Goal: Task Accomplishment & Management: Manage account settings

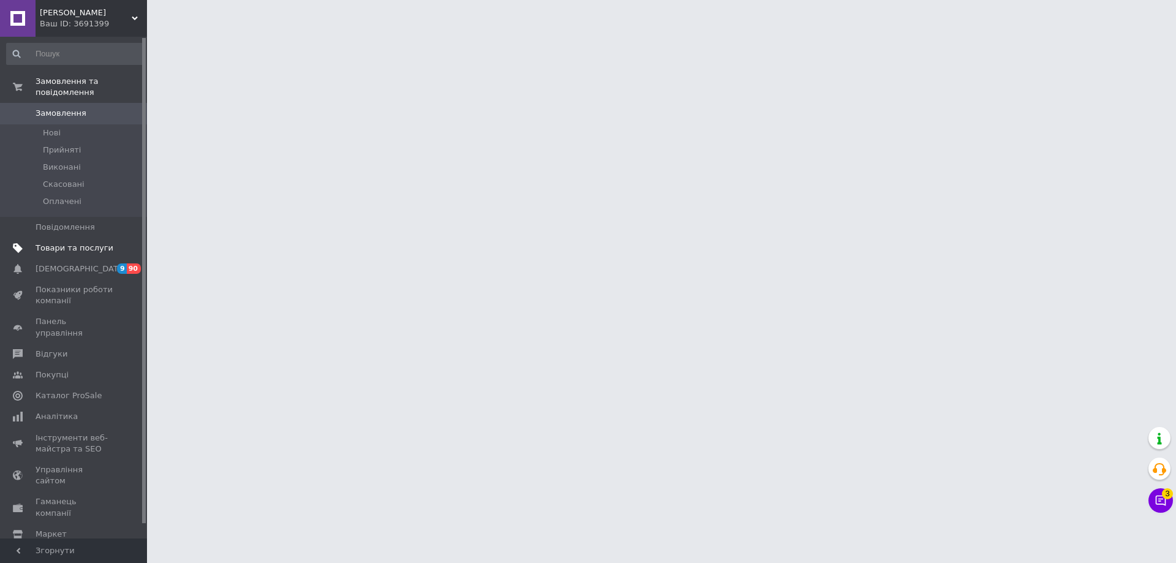
click at [64, 242] on span "Товари та послуги" at bounding box center [75, 247] width 78 height 11
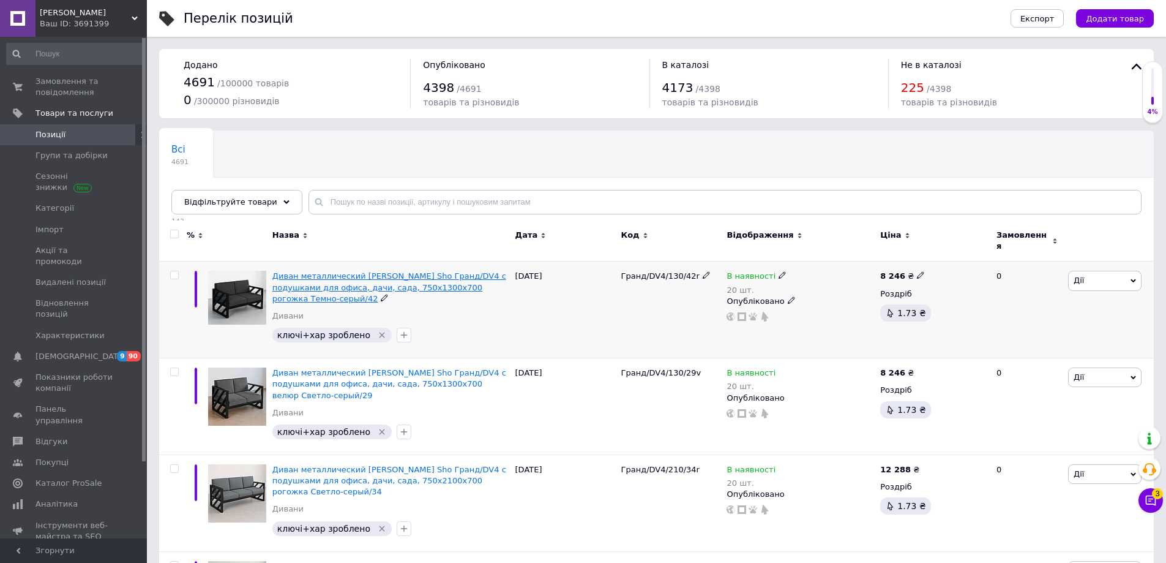
click at [313, 282] on span "Диван металлический [PERSON_NAME] Sho Гранд/DV4 с подушками для офиса, дачи, са…" at bounding box center [389, 286] width 234 height 31
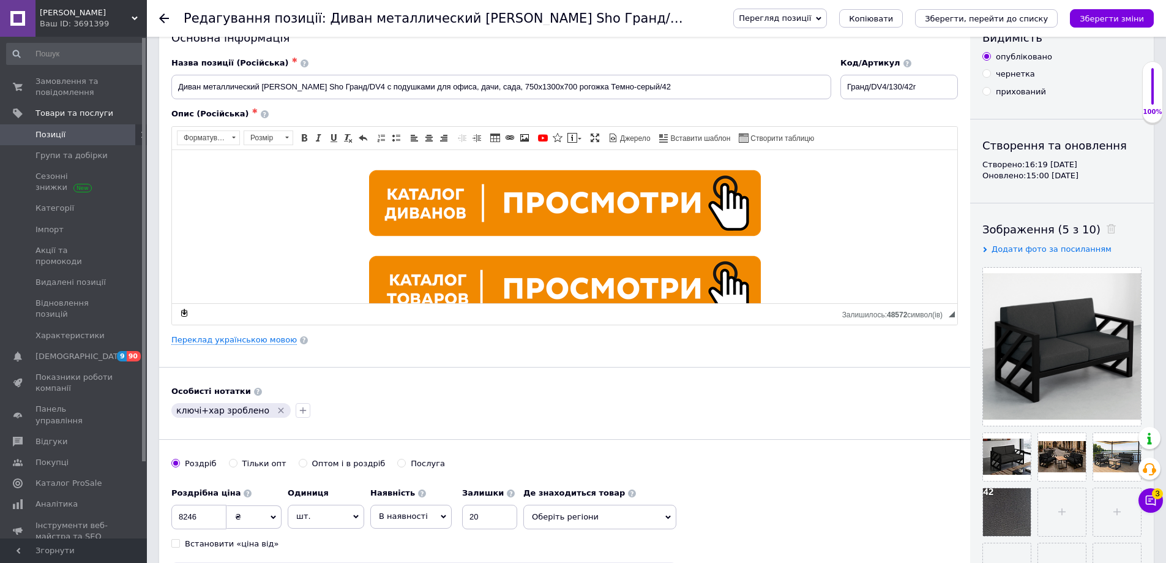
scroll to position [122, 0]
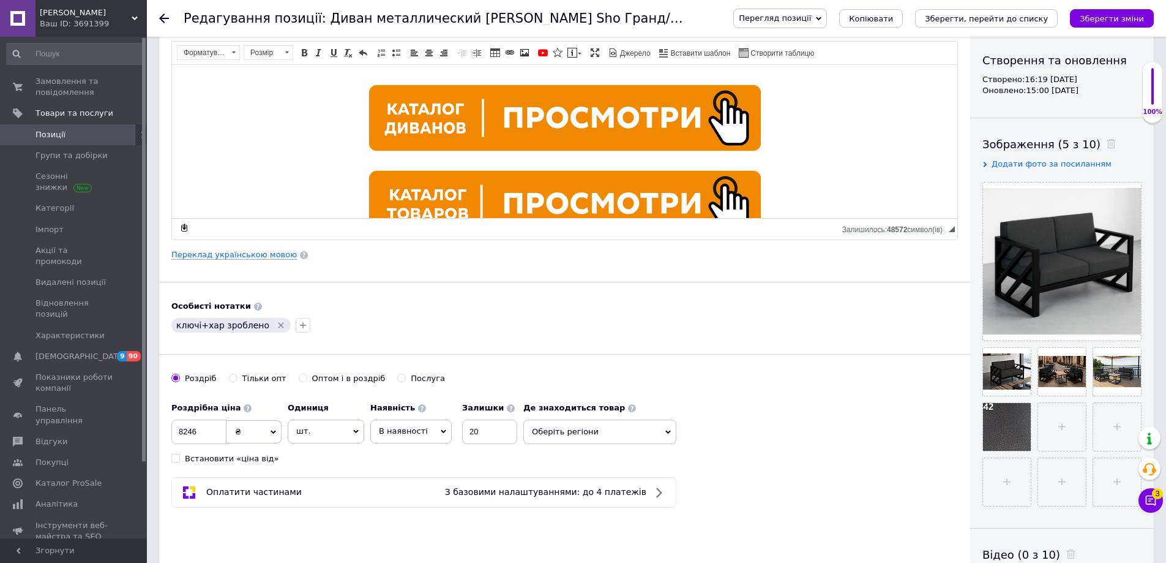
click at [418, 434] on span "В наявності" at bounding box center [403, 430] width 49 height 9
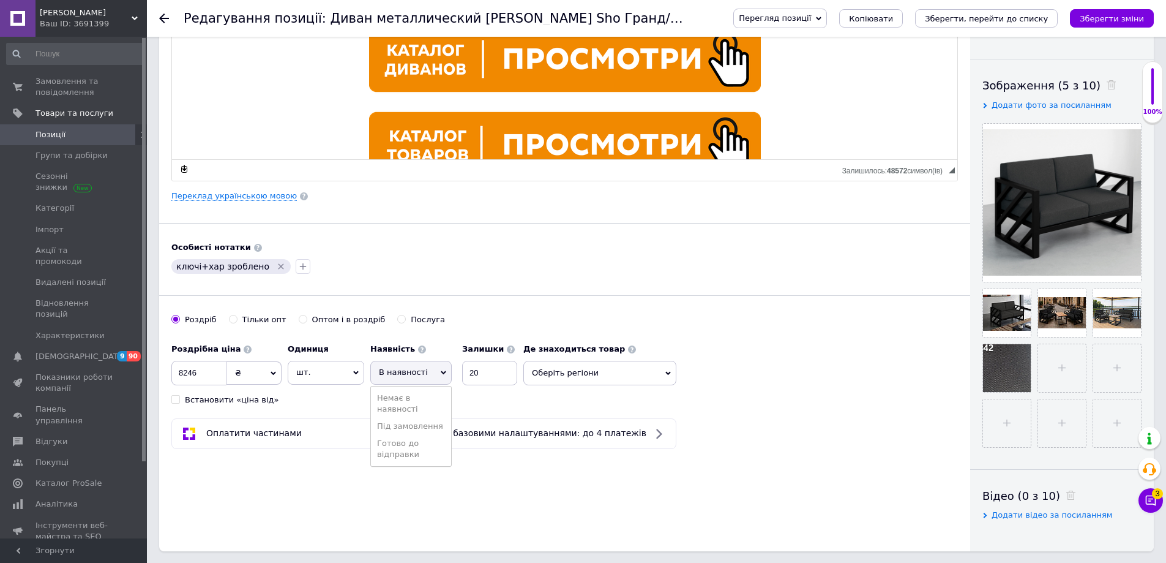
scroll to position [184, 0]
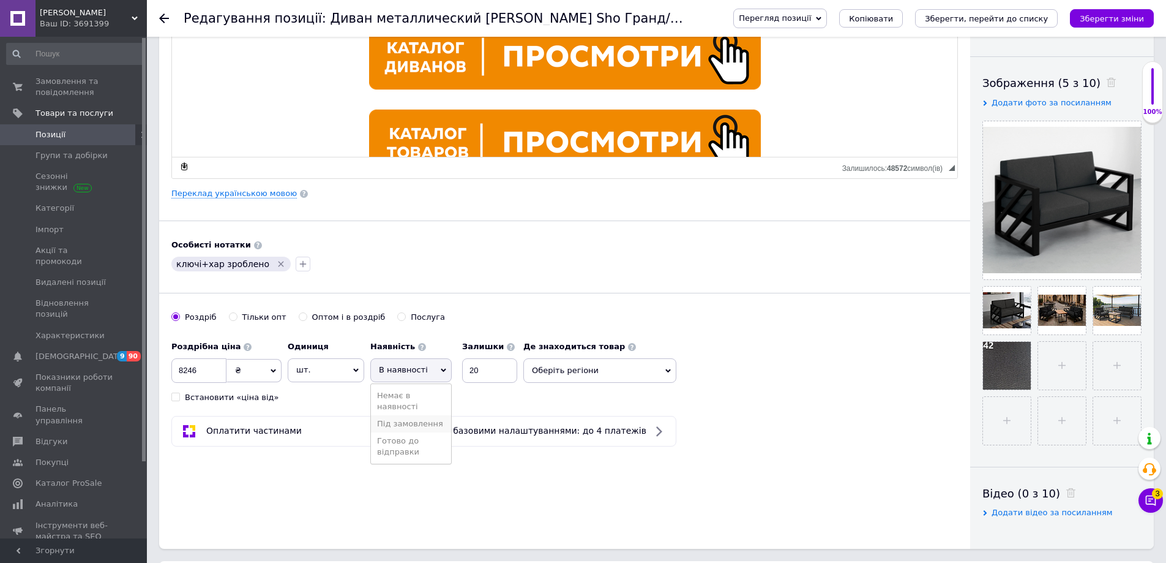
click at [422, 424] on li "Під замовлення" at bounding box center [411, 423] width 80 height 17
click at [492, 366] on input at bounding box center [502, 370] width 55 height 24
click at [564, 370] on input "20" at bounding box center [560, 370] width 55 height 24
click at [578, 348] on span at bounding box center [582, 347] width 8 height 8
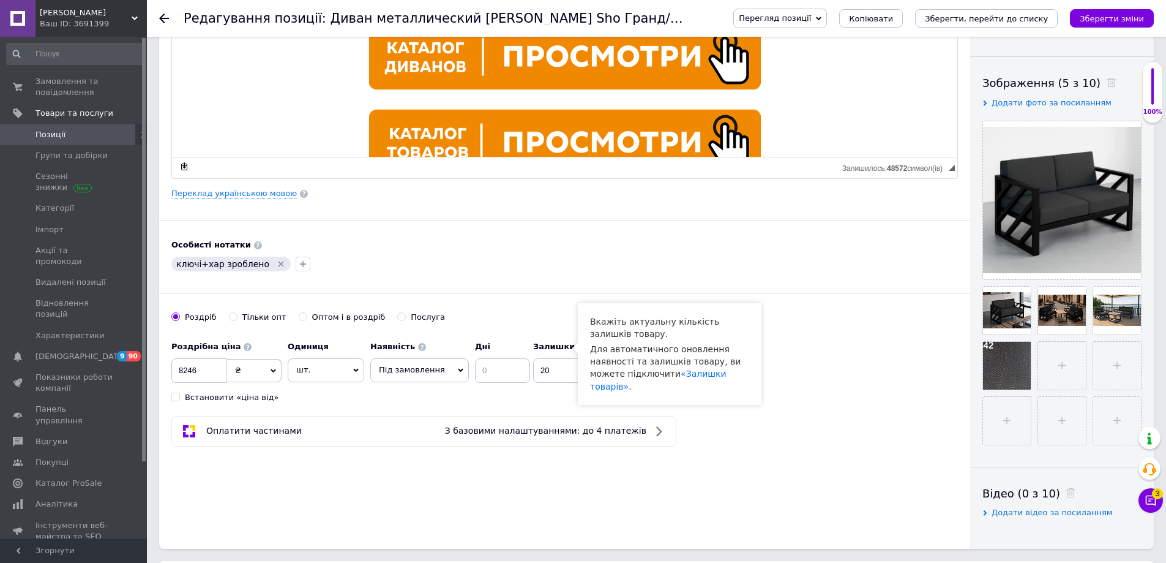
click at [53, 140] on link "Позиції" at bounding box center [75, 134] width 151 height 21
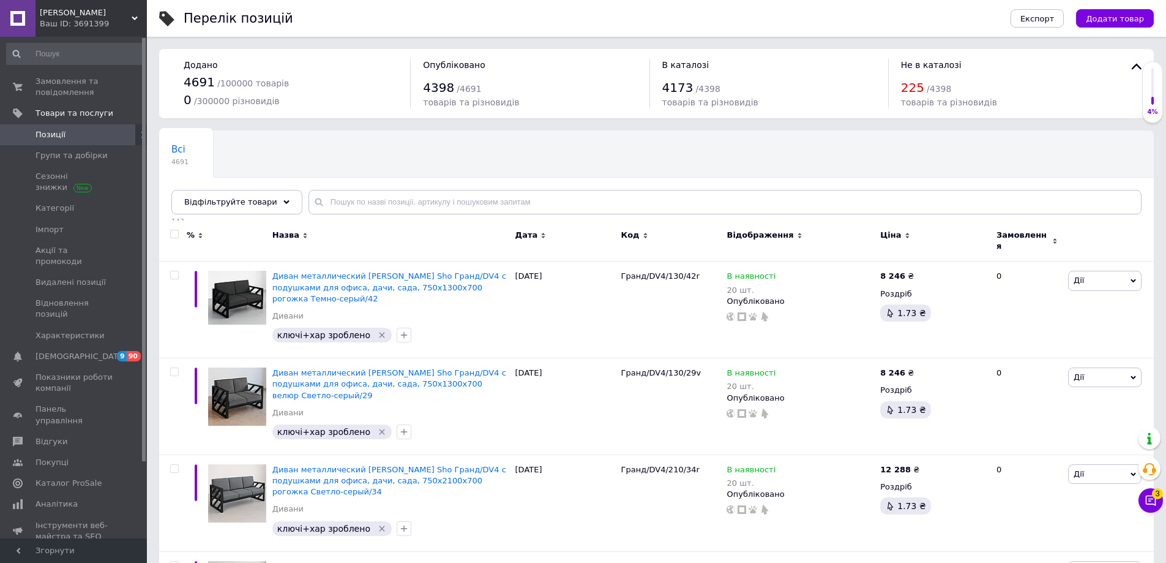
click at [178, 235] on input "checkbox" at bounding box center [174, 234] width 8 height 8
checkbox input "true"
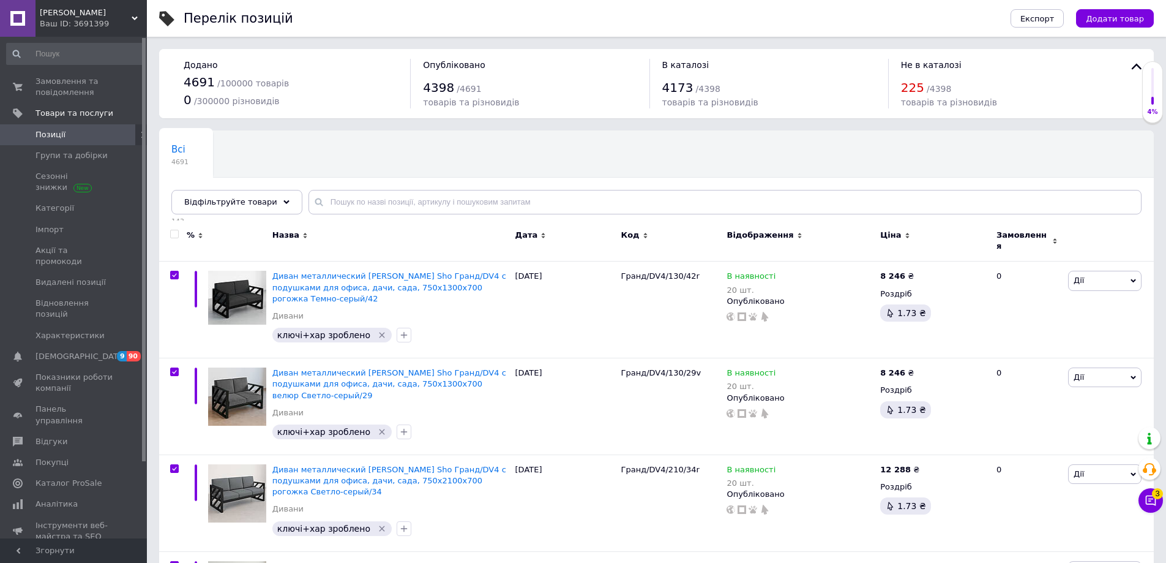
checkbox input "true"
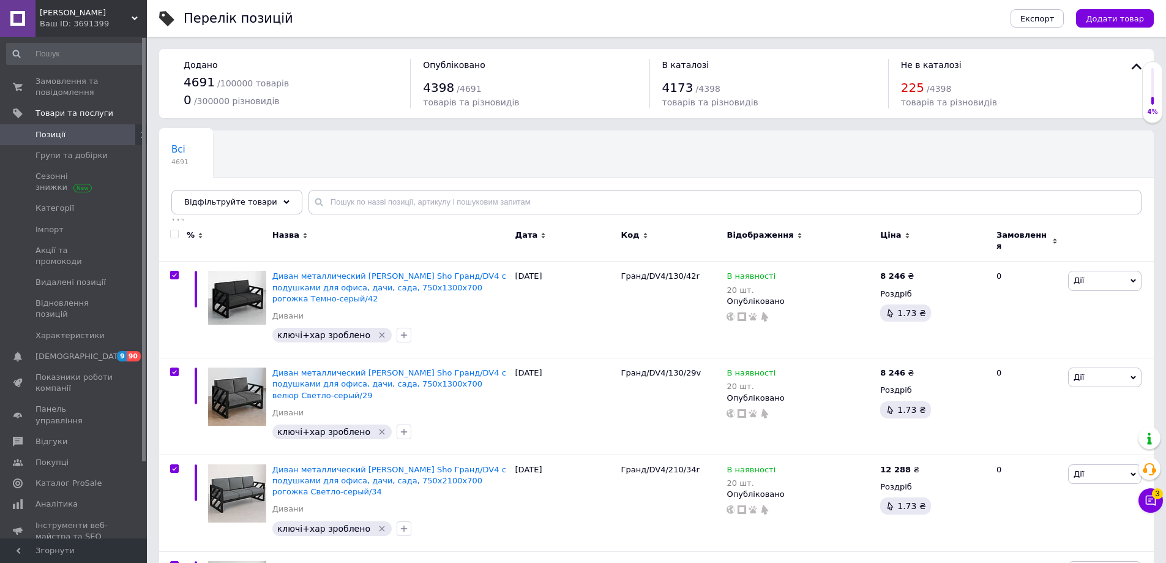
checkbox input "true"
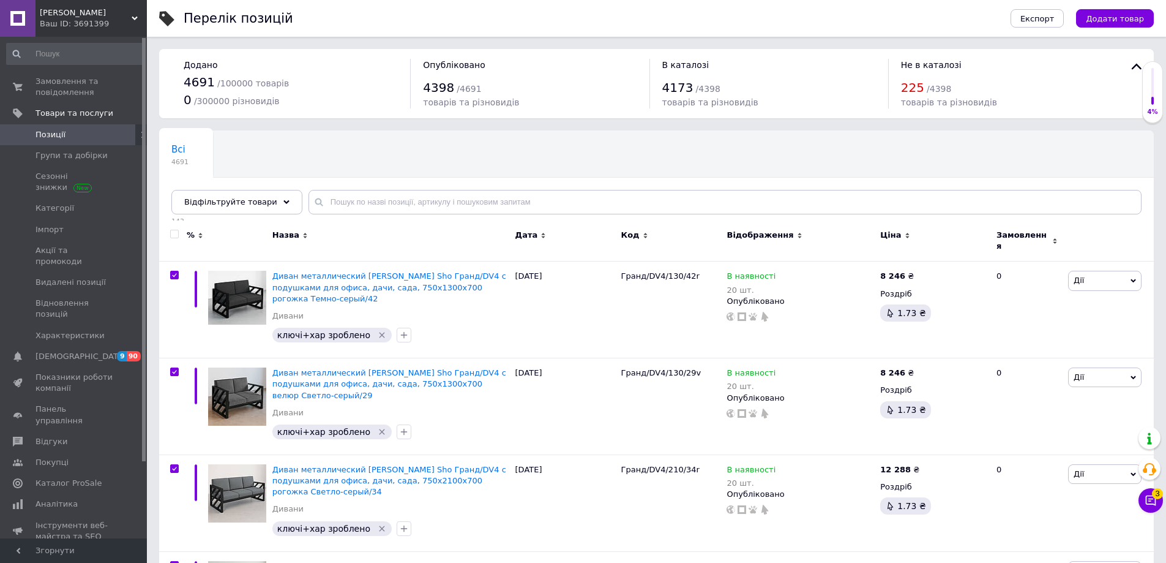
checkbox input "true"
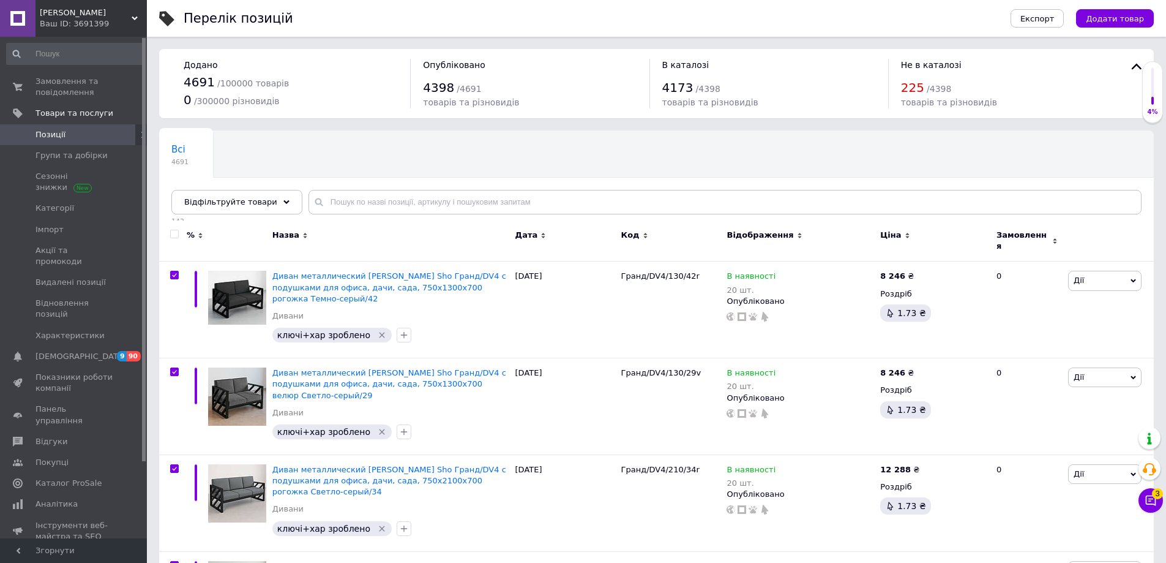
checkbox input "true"
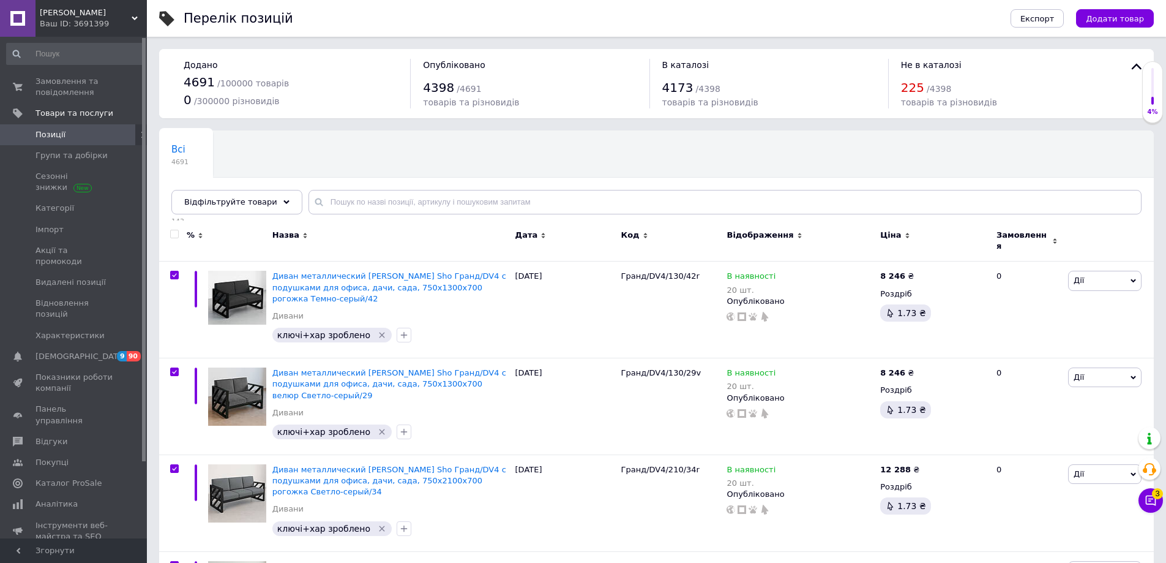
checkbox input "true"
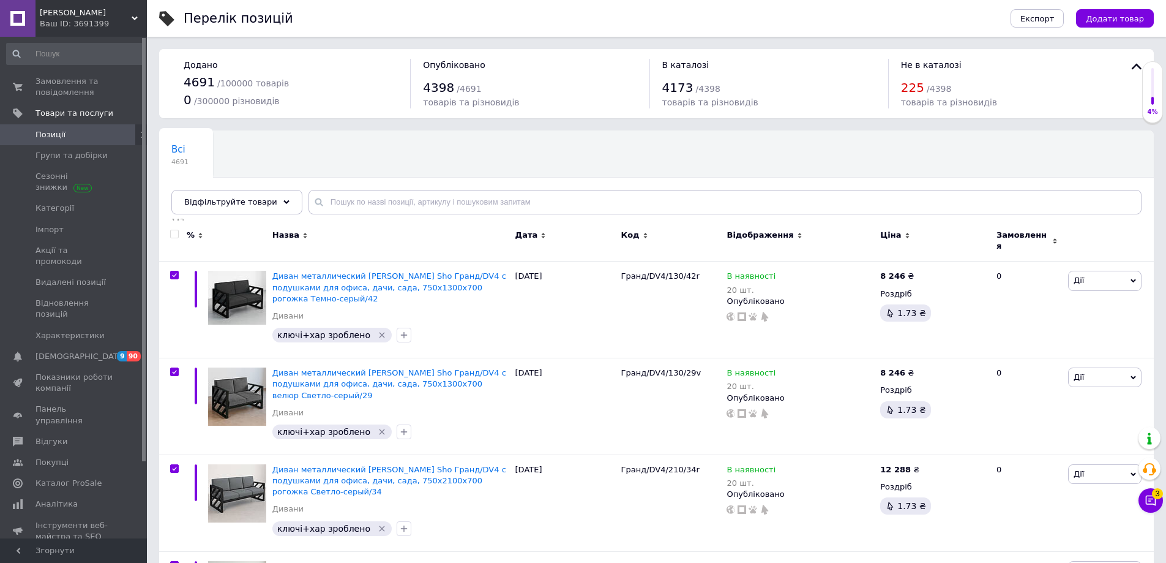
checkbox input "true"
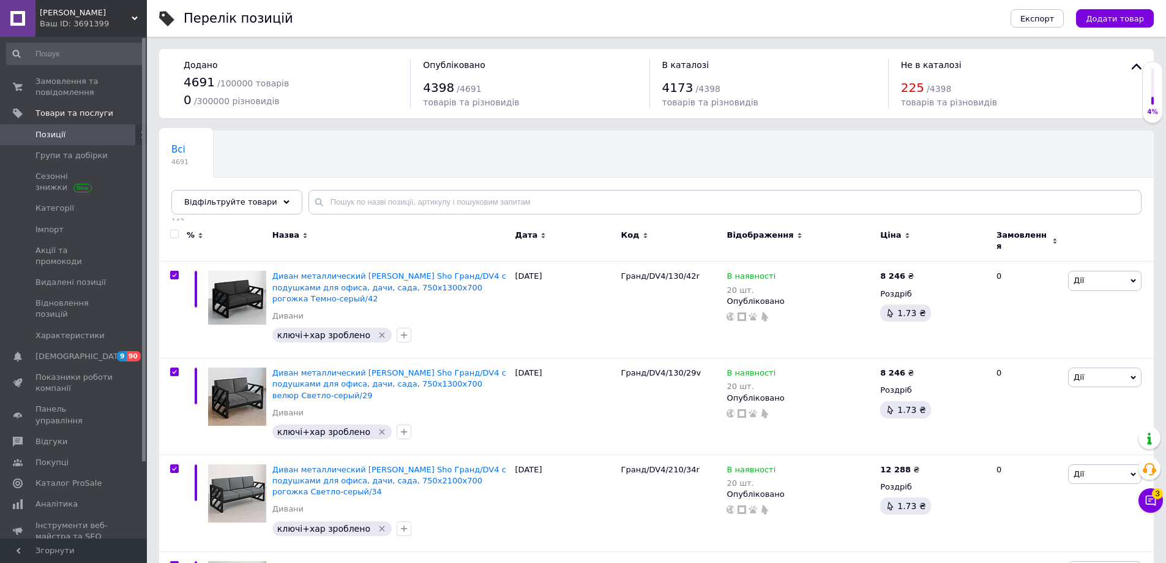
checkbox input "true"
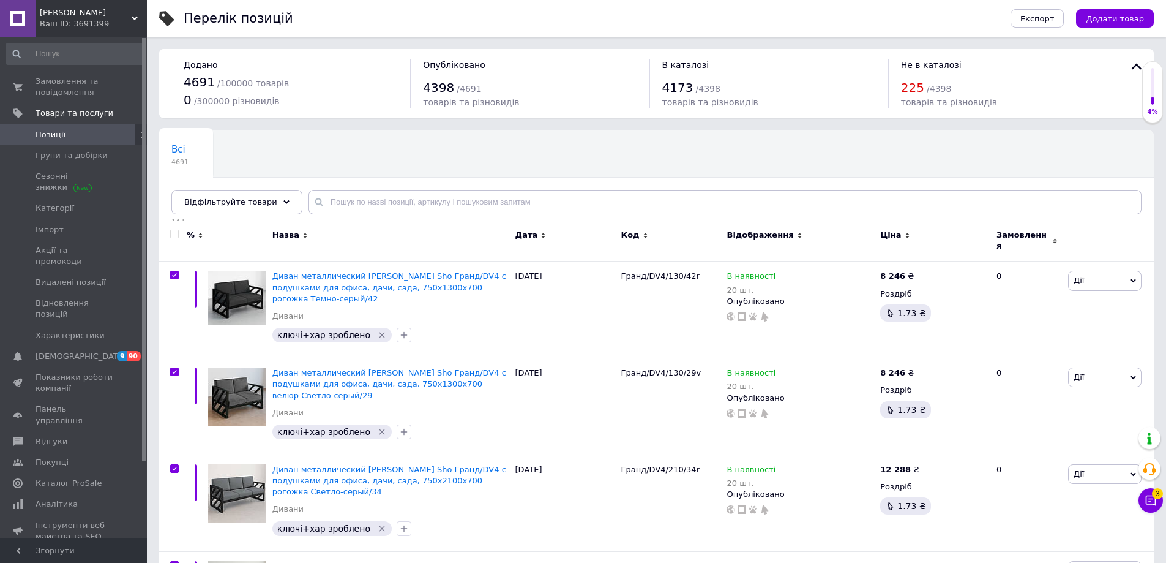
checkbox input "true"
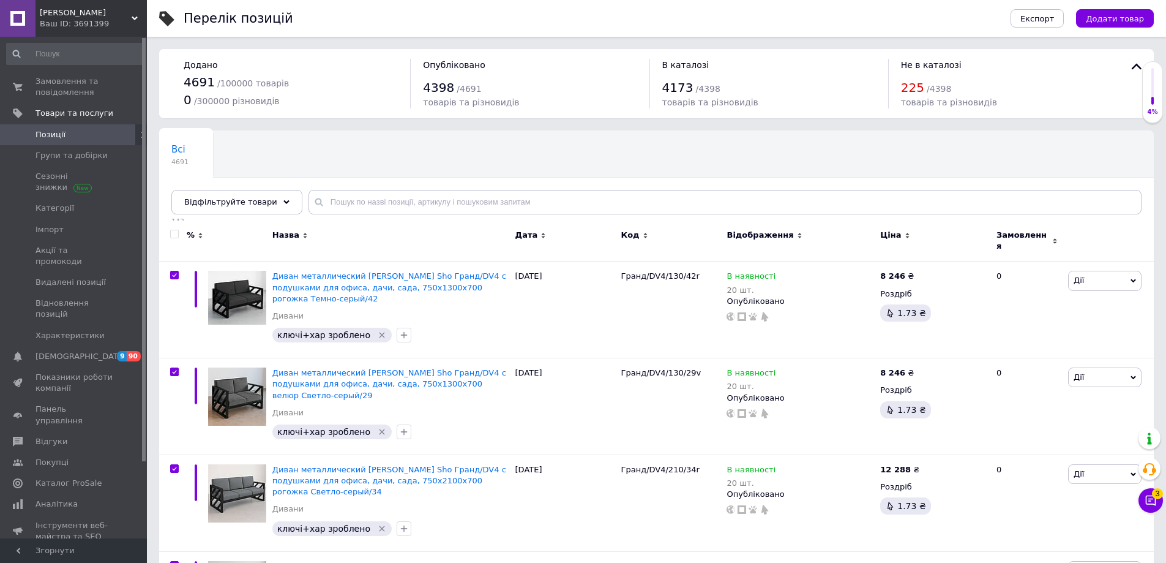
checkbox input "true"
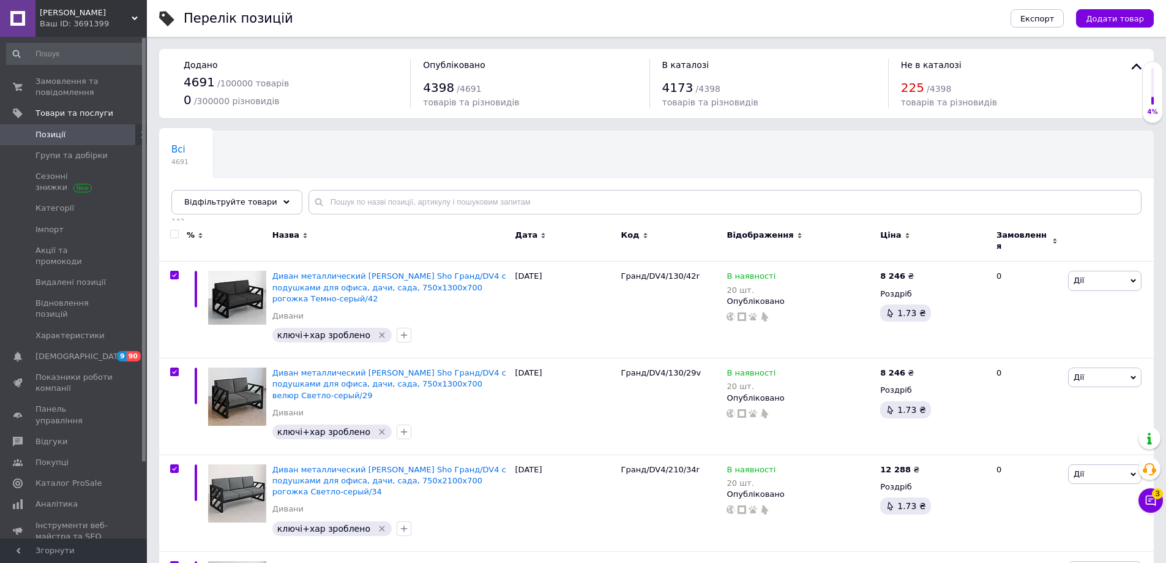
checkbox input "true"
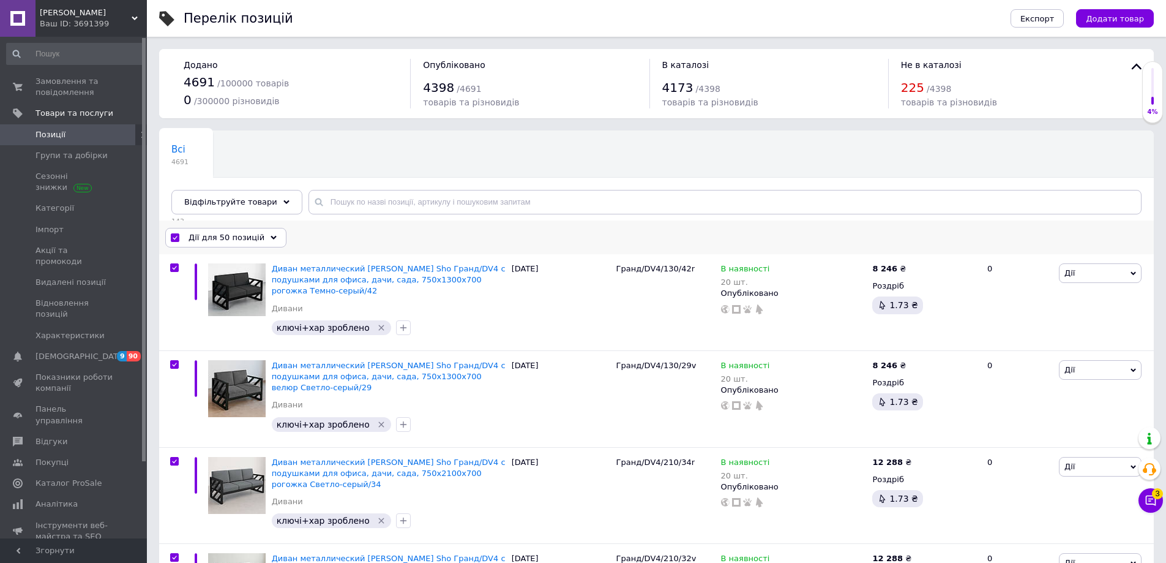
click at [241, 246] on div "Дії для 50 позицій" at bounding box center [225, 238] width 121 height 20
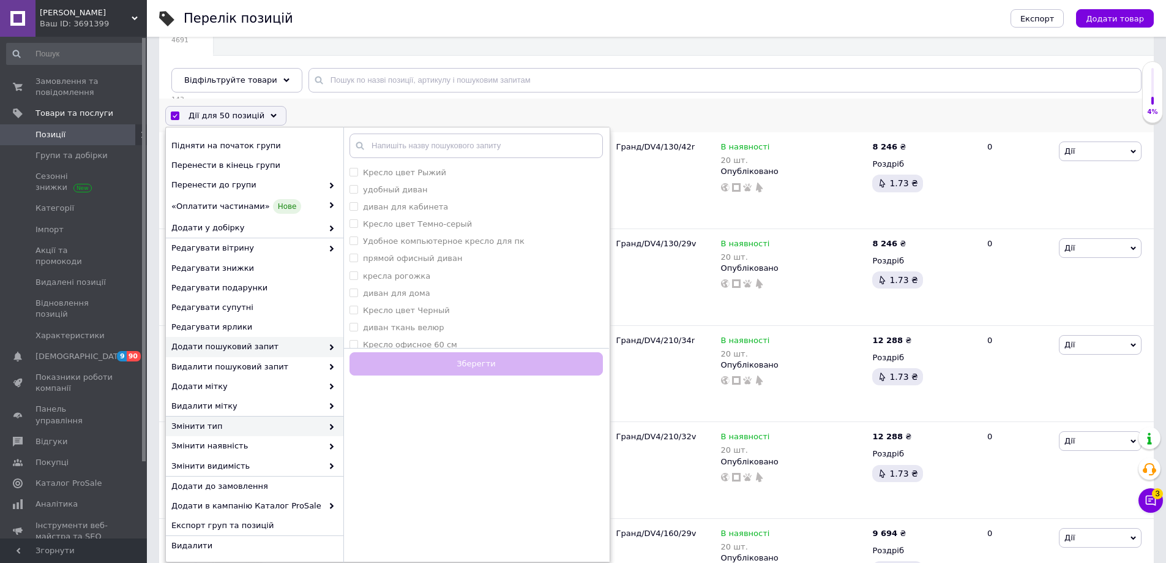
scroll to position [122, 0]
click at [253, 439] on div "Змінити наявність" at bounding box center [255, 445] width 178 height 20
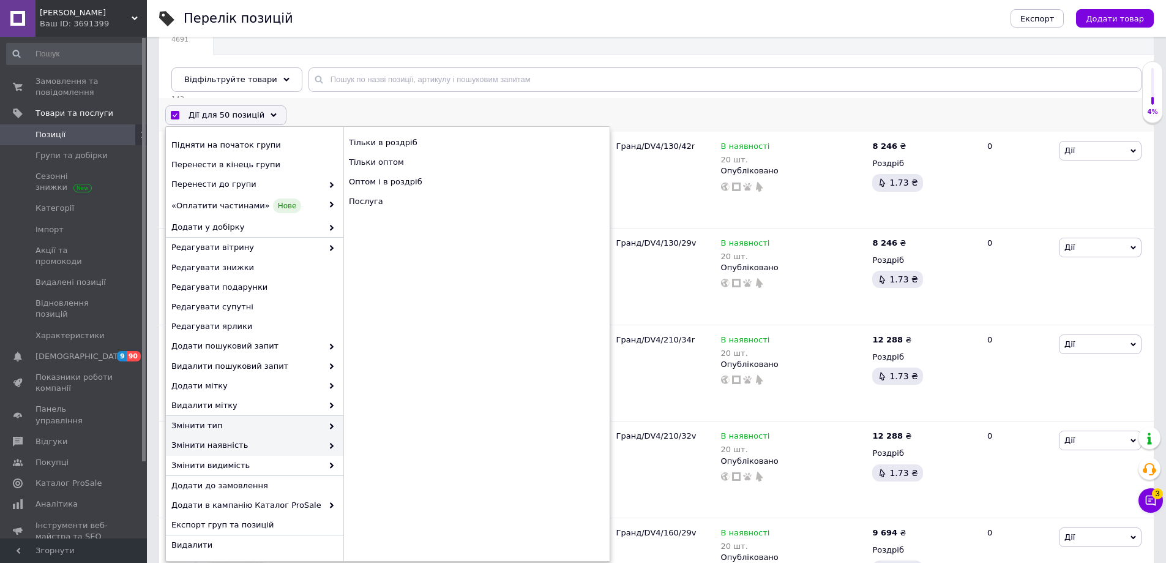
click at [256, 453] on div "Змінити наявність" at bounding box center [255, 445] width 178 height 20
